Goal: Task Accomplishment & Management: Complete application form

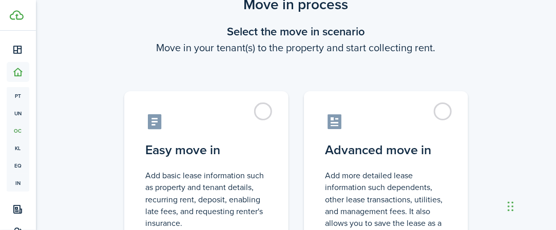
scroll to position [42, 0]
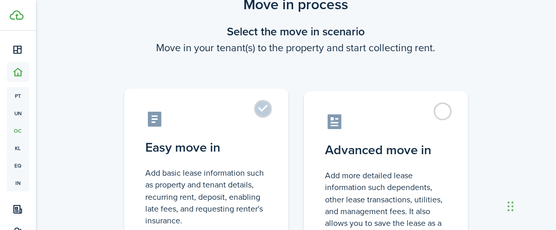
click at [267, 105] on label "Easy move in Add basic lease information such as property and tenant details, r…" at bounding box center [206, 174] width 164 height 171
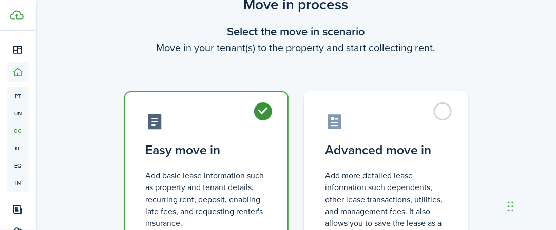
radio input "true"
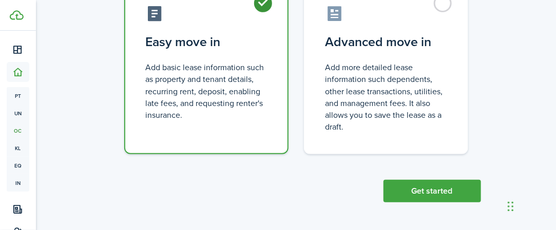
scroll to position [142, 0]
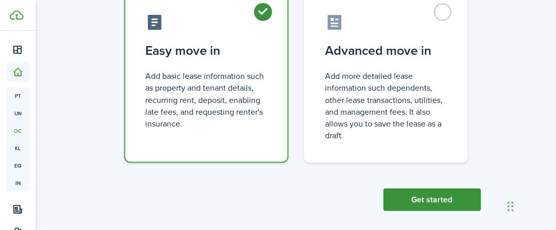
click at [413, 205] on button "Get started" at bounding box center [432, 200] width 98 height 23
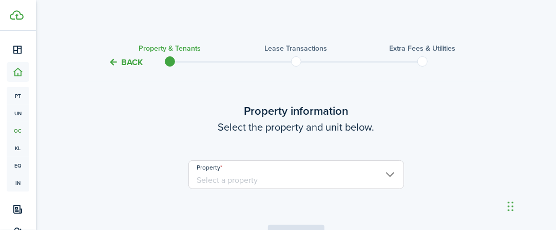
scroll to position [66, 0]
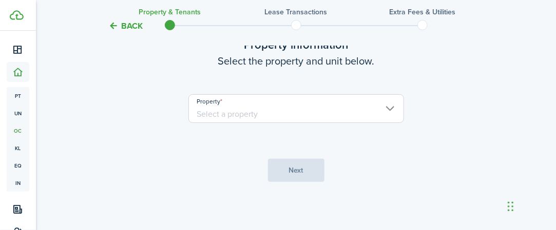
click at [231, 105] on input "Property" at bounding box center [296, 108] width 216 height 29
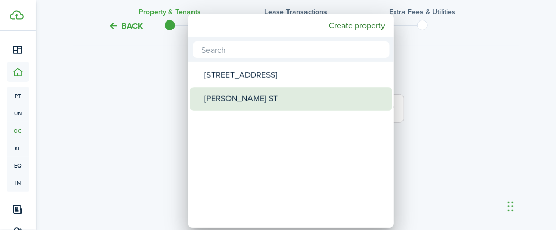
click at [217, 99] on div "[PERSON_NAME] ST" at bounding box center [295, 99] width 182 height 24
type input "[PERSON_NAME] ST"
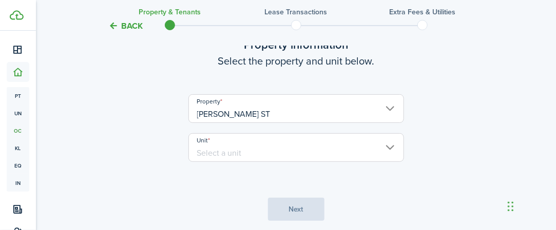
click at [206, 145] on input "Unit" at bounding box center [296, 147] width 216 height 29
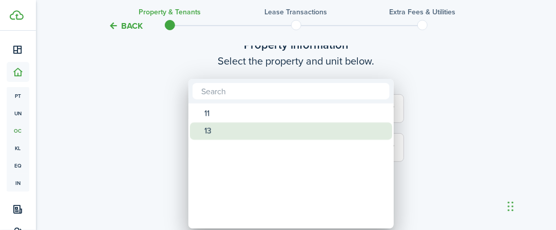
click at [213, 135] on div "13" at bounding box center [295, 131] width 182 height 17
type input "13"
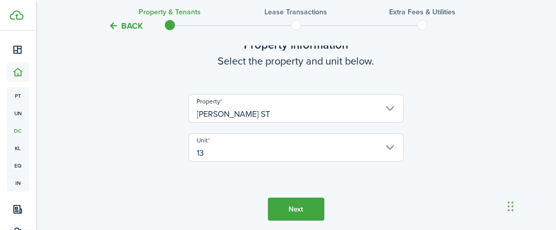
click at [288, 207] on button "Next" at bounding box center [296, 209] width 56 height 23
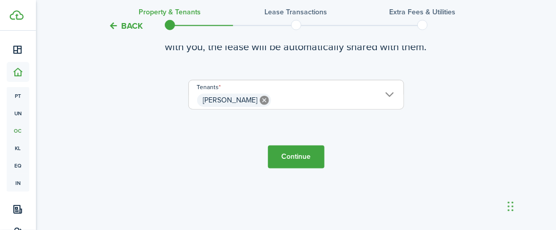
scroll to position [335, 0]
click at [305, 152] on button "Continue" at bounding box center [296, 157] width 56 height 23
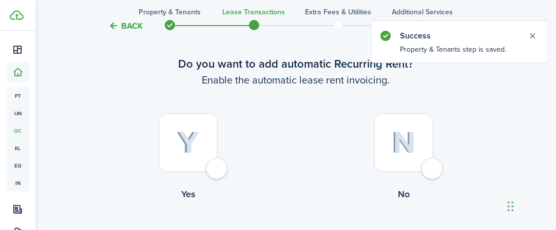
click at [201, 150] on div at bounding box center [188, 142] width 59 height 59
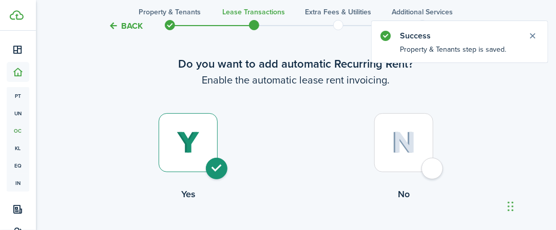
radio input "true"
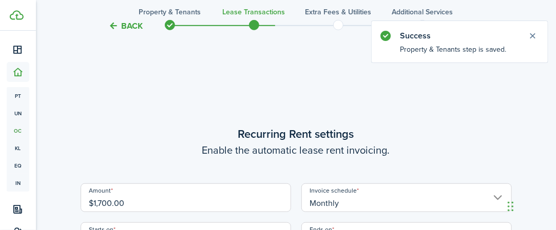
scroll to position [282, 0]
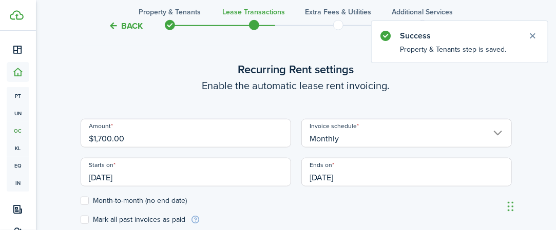
click at [229, 138] on input "$1,700.00" at bounding box center [186, 133] width 210 height 29
drag, startPoint x: 229, startPoint y: 138, endPoint x: 75, endPoint y: 136, distance: 154.5
click at [75, 136] on div "Amount $1,700.00" at bounding box center [185, 138] width 221 height 39
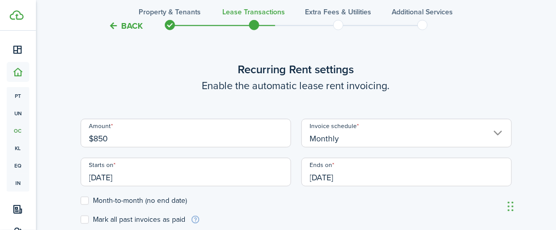
click at [332, 140] on input "Monthly" at bounding box center [406, 133] width 210 height 29
type input "$850.00"
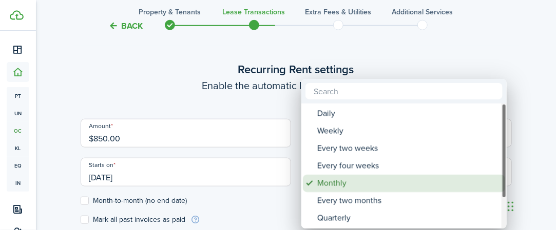
click at [337, 181] on div "Monthly" at bounding box center [408, 183] width 182 height 17
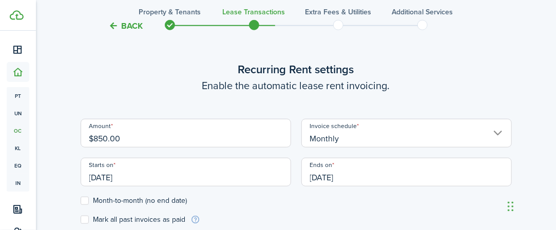
click at [124, 176] on input "[DATE]" at bounding box center [186, 172] width 210 height 29
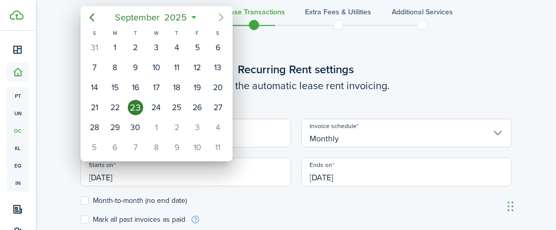
click at [221, 17] on icon "Next page" at bounding box center [221, 17] width 12 height 12
click at [376, 76] on div at bounding box center [278, 115] width 720 height 395
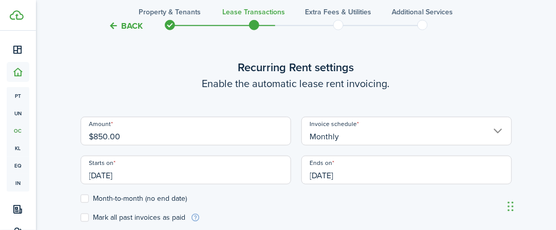
scroll to position [298, 0]
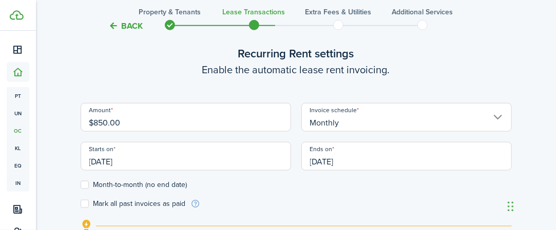
click at [102, 158] on input "[DATE]" at bounding box center [186, 156] width 210 height 29
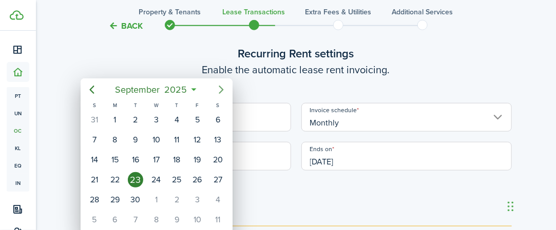
click at [223, 88] on icon "Next page" at bounding box center [221, 90] width 12 height 12
click at [220, 90] on icon "Next page" at bounding box center [221, 90] width 12 height 12
click at [218, 117] on div "1" at bounding box center [217, 119] width 15 height 15
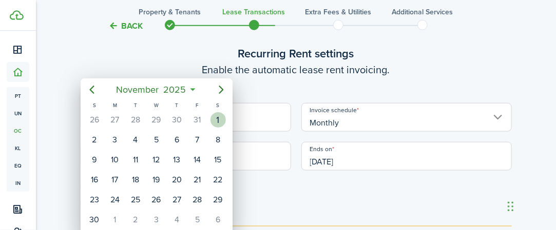
type input "[DATE]"
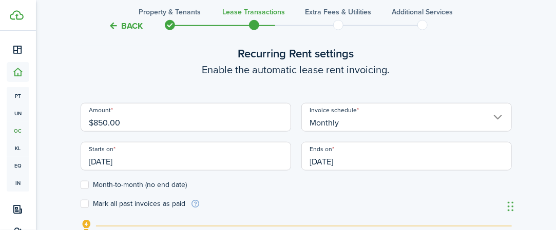
click at [325, 159] on input "[DATE]" at bounding box center [406, 156] width 210 height 29
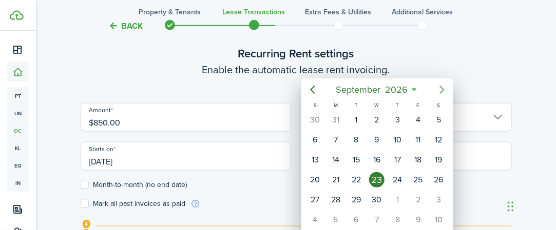
click at [442, 89] on icon "Next page" at bounding box center [441, 90] width 5 height 8
click at [315, 89] on icon "Previous page" at bounding box center [312, 90] width 12 height 12
click at [438, 88] on icon "Next page" at bounding box center [442, 90] width 12 height 12
click at [313, 88] on icon "Previous page" at bounding box center [312, 90] width 12 height 12
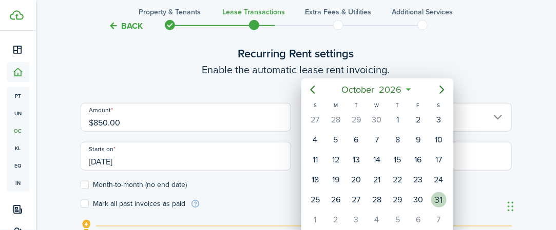
click at [435, 197] on div "31" at bounding box center [438, 199] width 15 height 15
type input "[DATE]"
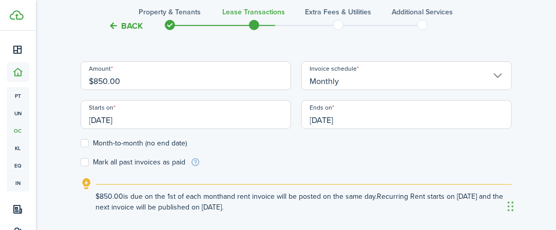
scroll to position [340, 0]
click at [96, 144] on label "Month-to-month (no end date)" at bounding box center [134, 143] width 107 height 8
click at [81, 144] on input "Month-to-month (no end date)" at bounding box center [80, 143] width 1 height 1
checkbox input "true"
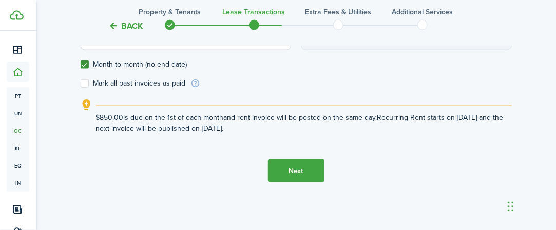
click at [282, 168] on button "Next" at bounding box center [296, 171] width 56 height 23
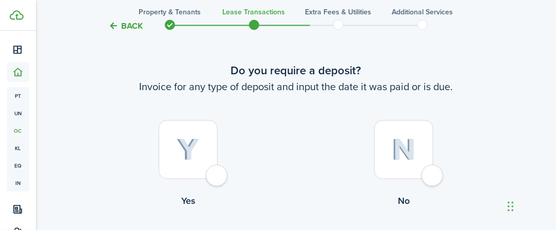
scroll to position [581, 0]
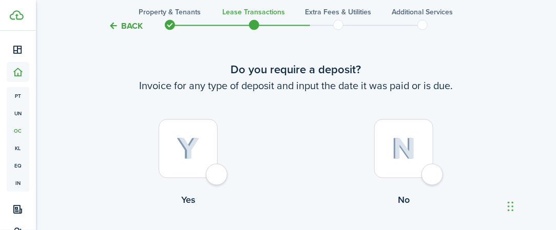
click at [189, 153] on img at bounding box center [188, 149] width 23 height 23
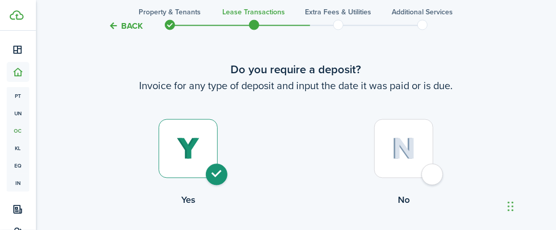
radio input "true"
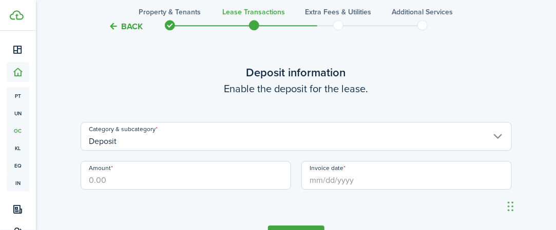
scroll to position [833, 0]
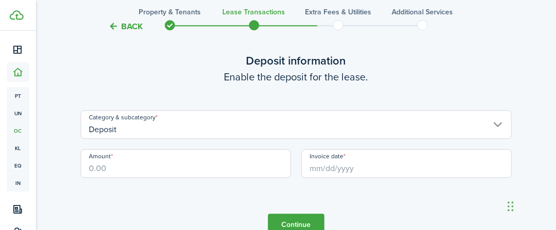
click at [123, 168] on input "Amount" at bounding box center [186, 163] width 210 height 29
type input "$"
click at [336, 170] on input "Invoice date" at bounding box center [406, 163] width 210 height 29
type input "$850.00"
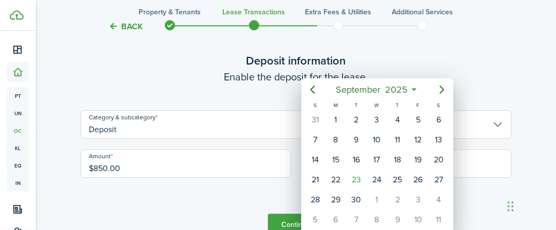
click at [224, 97] on div at bounding box center [278, 115] width 720 height 395
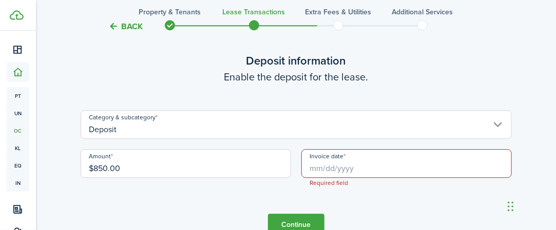
click at [357, 171] on input "Invoice date" at bounding box center [406, 163] width 210 height 29
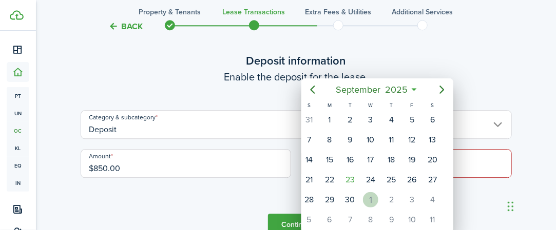
drag, startPoint x: 374, startPoint y: 193, endPoint x: 368, endPoint y: 197, distance: 6.9
click at [368, 197] on div "1" at bounding box center [370, 199] width 15 height 15
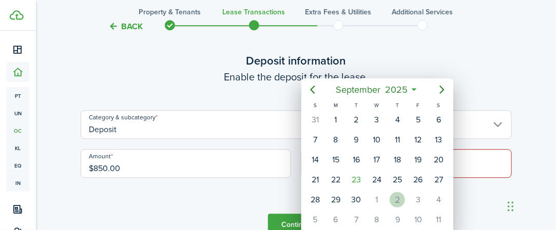
click at [392, 196] on div "2" at bounding box center [397, 199] width 15 height 15
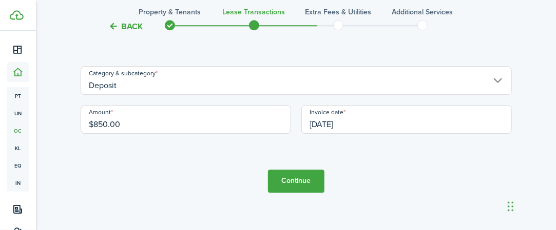
scroll to position [877, 0]
click at [321, 127] on input "[DATE]" at bounding box center [406, 120] width 210 height 29
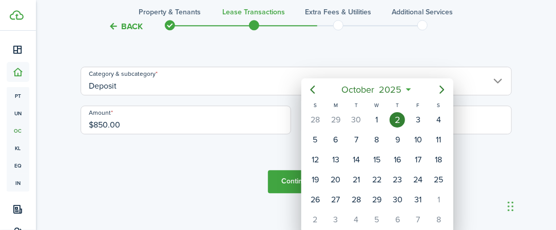
click at [192, 159] on div at bounding box center [278, 115] width 720 height 395
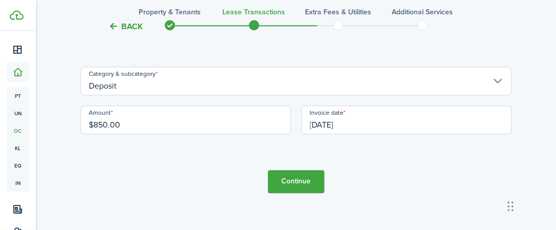
click at [330, 123] on input "[DATE]" at bounding box center [406, 120] width 210 height 29
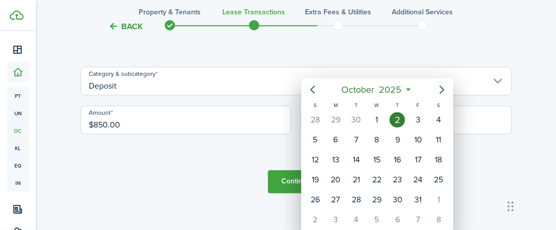
click at [546, 62] on div at bounding box center [278, 115] width 720 height 395
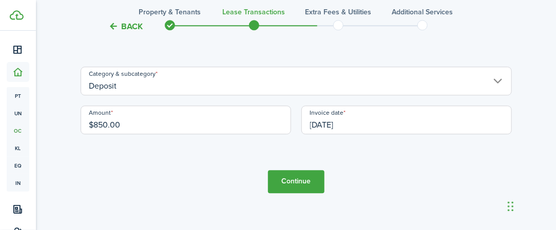
click at [325, 126] on input "[DATE]" at bounding box center [406, 120] width 210 height 29
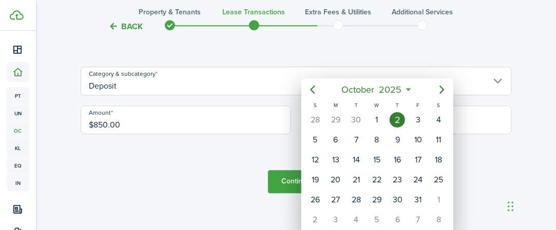
click at [395, 123] on div "2" at bounding box center [397, 119] width 15 height 15
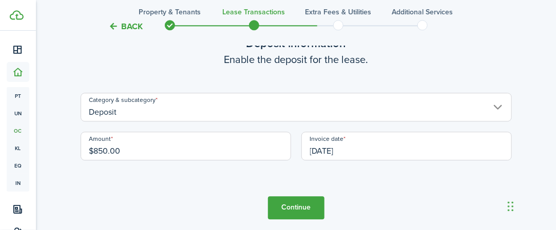
scroll to position [852, 0]
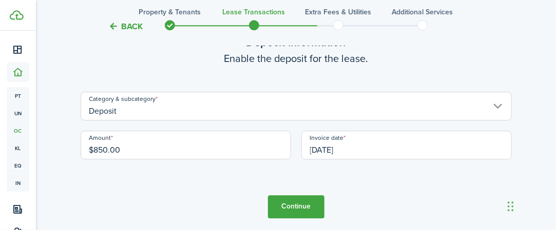
click at [335, 151] on input "[DATE]" at bounding box center [406, 145] width 210 height 29
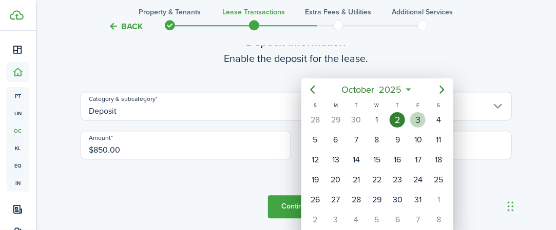
click at [417, 121] on div "3" at bounding box center [417, 119] width 15 height 15
type input "[DATE]"
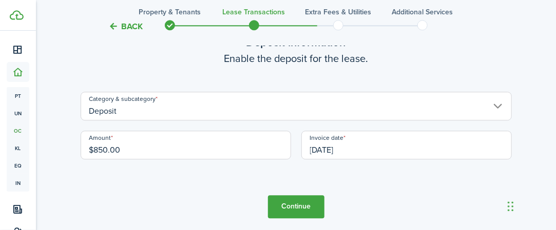
click at [292, 205] on button "Continue" at bounding box center [296, 207] width 56 height 23
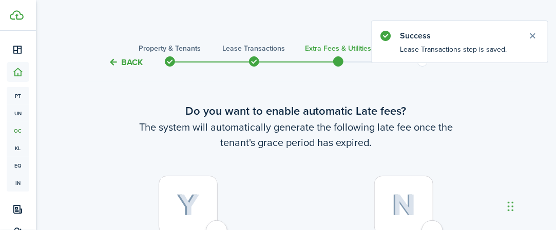
scroll to position [60, 0]
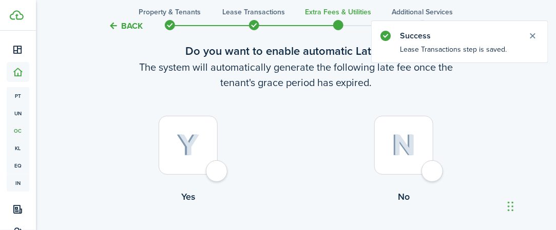
click at [198, 149] on img at bounding box center [188, 145] width 23 height 23
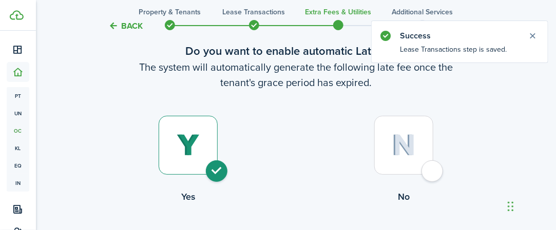
radio input "true"
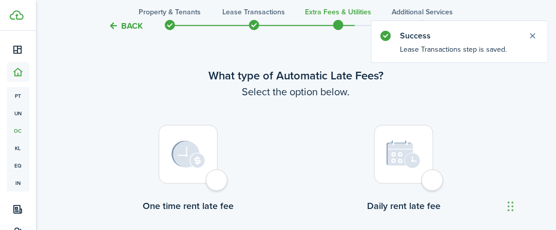
scroll to position [298, 0]
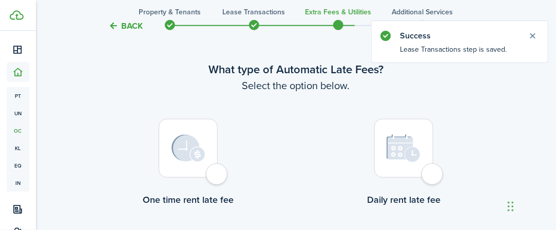
click at [180, 148] on img at bounding box center [188, 149] width 34 height 28
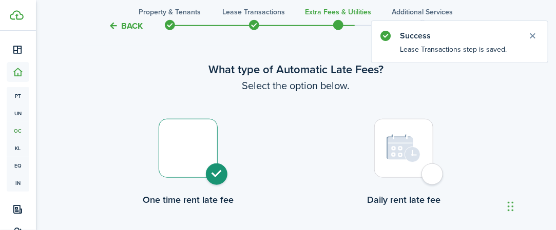
radio input "true"
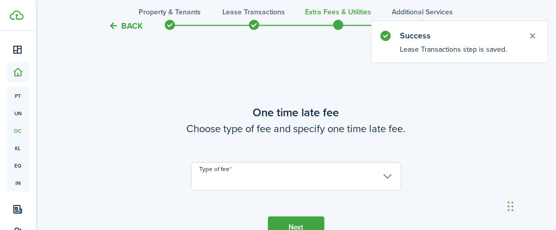
scroll to position [577, 0]
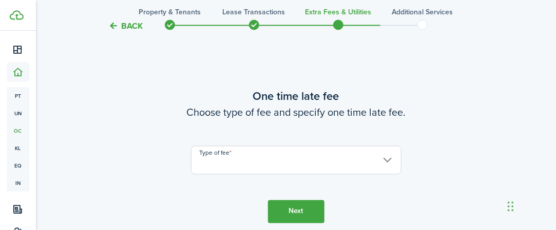
click at [232, 158] on input "Type of fee" at bounding box center [296, 160] width 210 height 29
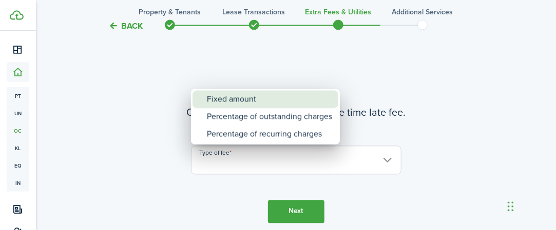
click at [235, 105] on div "Fixed amount" at bounding box center [269, 99] width 125 height 17
type input "Fixed amount"
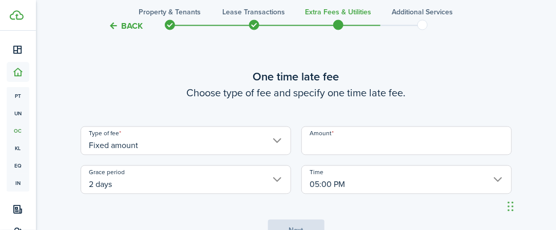
click at [331, 143] on input "Amount" at bounding box center [406, 141] width 210 height 29
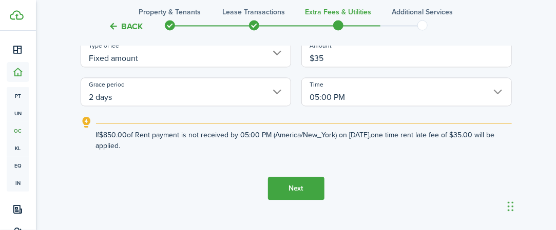
scroll to position [661, 0]
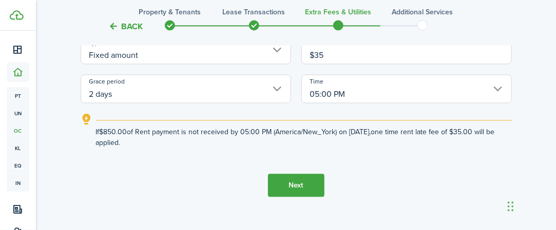
type input "$35.00"
click at [282, 182] on button "Next" at bounding box center [296, 185] width 56 height 23
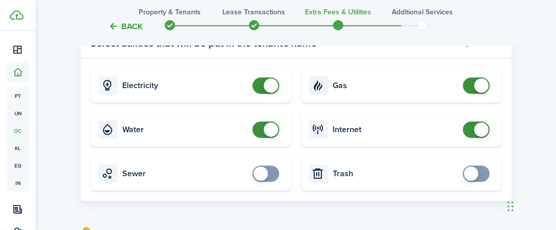
scroll to position [961, 0]
checkbox input "false"
click at [267, 133] on span at bounding box center [271, 129] width 14 height 14
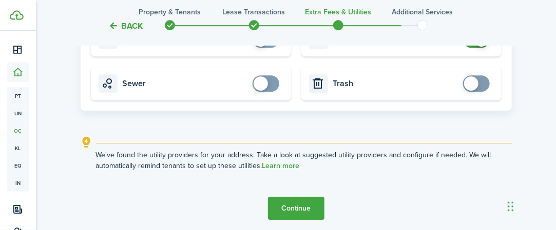
scroll to position [1050, 0]
click at [294, 211] on button "Continue" at bounding box center [296, 209] width 56 height 23
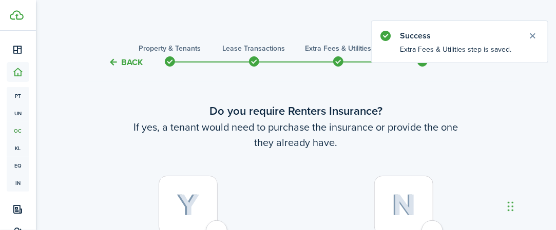
scroll to position [63, 0]
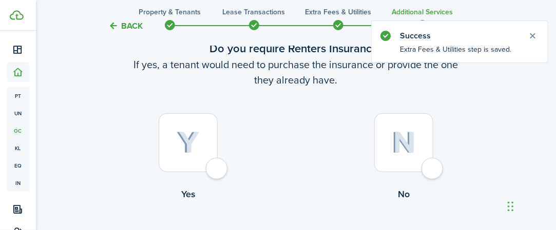
click at [407, 152] on img at bounding box center [404, 143] width 24 height 22
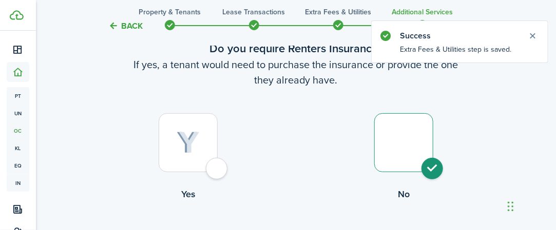
radio input "true"
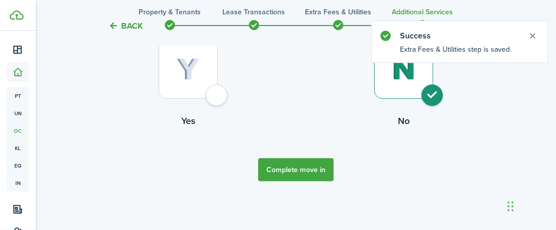
click at [309, 162] on button "Complete move in" at bounding box center [295, 170] width 75 height 23
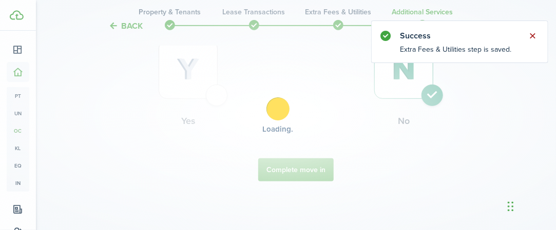
click at [534, 35] on button "Close notify" at bounding box center [533, 36] width 14 height 14
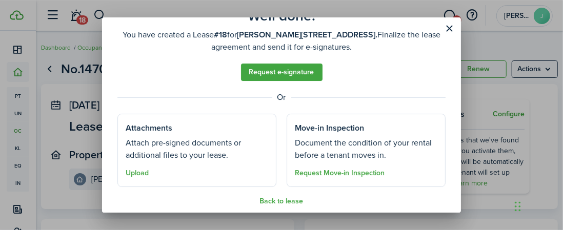
scroll to position [94, 0]
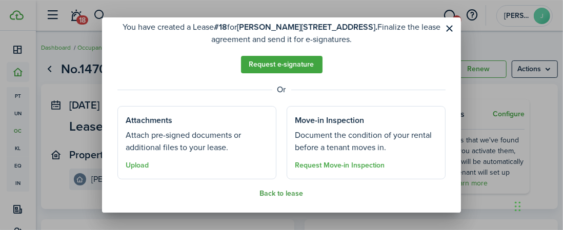
click at [280, 195] on button "Back to lease" at bounding box center [282, 194] width 44 height 8
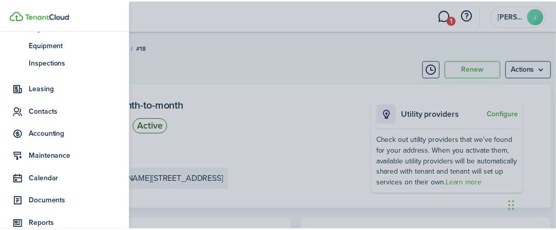
scroll to position [153, 0]
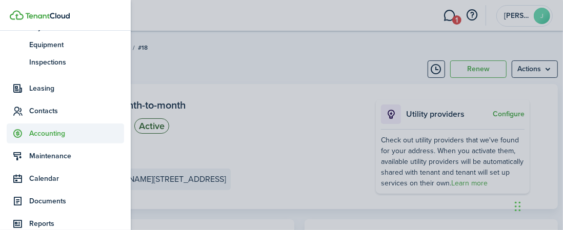
click at [42, 133] on span "Accounting" at bounding box center [76, 133] width 95 height 11
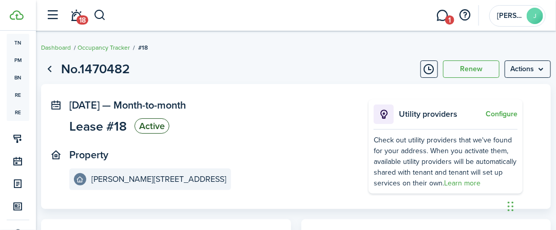
click at [278, 61] on page-view-header "No.1470482 Renew Actions" at bounding box center [296, 70] width 510 height 20
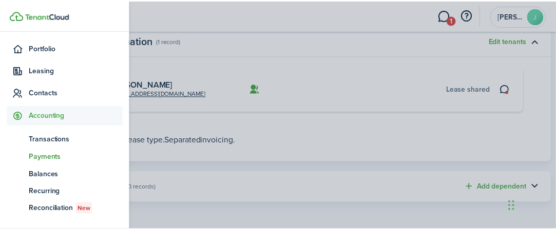
scroll to position [55, 0]
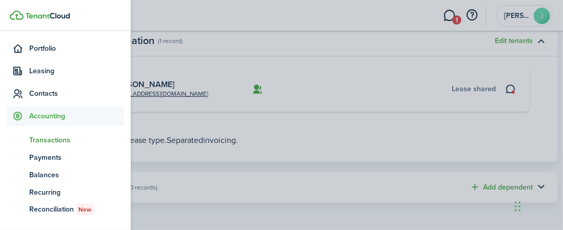
click at [50, 140] on span "Transactions" at bounding box center [76, 140] width 95 height 11
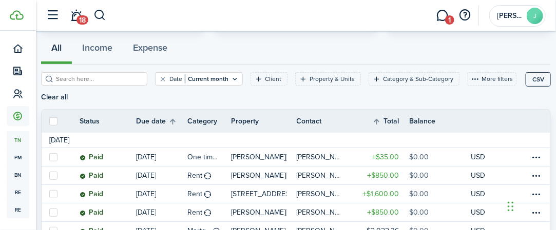
scroll to position [93, 0]
click at [169, 78] on filter-tag-label "Date" at bounding box center [175, 78] width 13 height 9
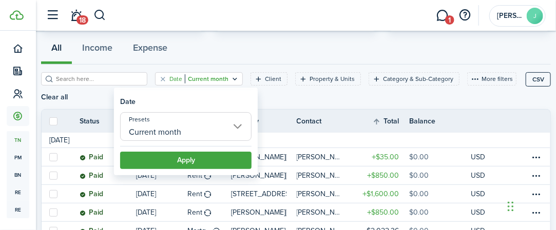
click at [306, 92] on div "Date Current month Client Property & Units Category & Sub-Category More filters…" at bounding box center [283, 90] width 484 height 37
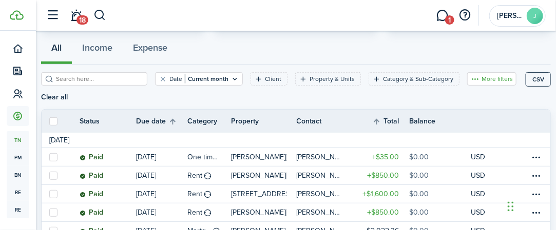
click at [467, 75] on button "More filters" at bounding box center [491, 78] width 49 height 13
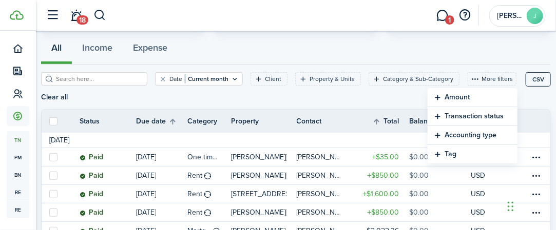
click at [437, 57] on div "All Income Expense" at bounding box center [296, 52] width 510 height 36
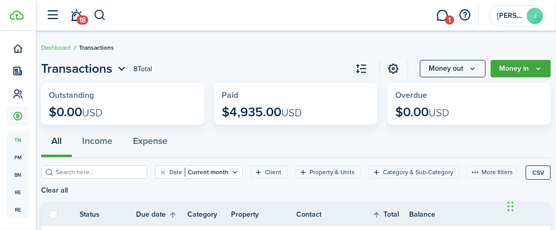
scroll to position [1, 0]
